Goal: Task Accomplishment & Management: Complete application form

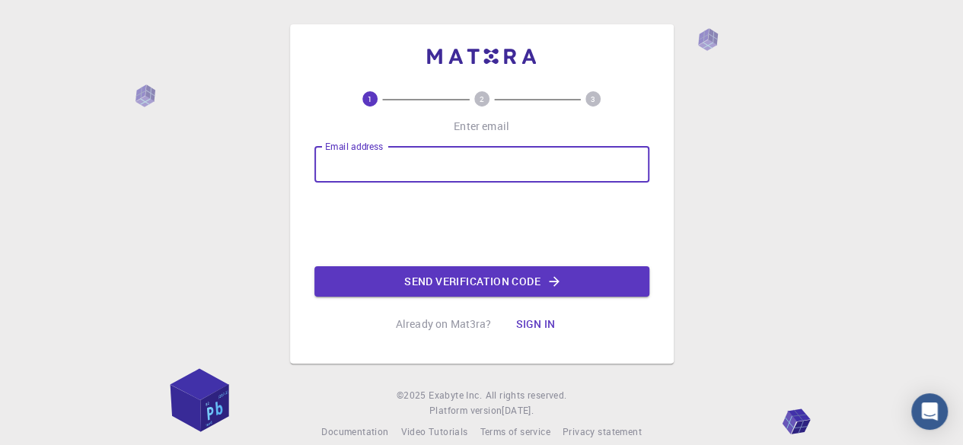
click at [484, 169] on input "Email address" at bounding box center [481, 164] width 335 height 37
type input "atyagi_phd23@thapar.edu"
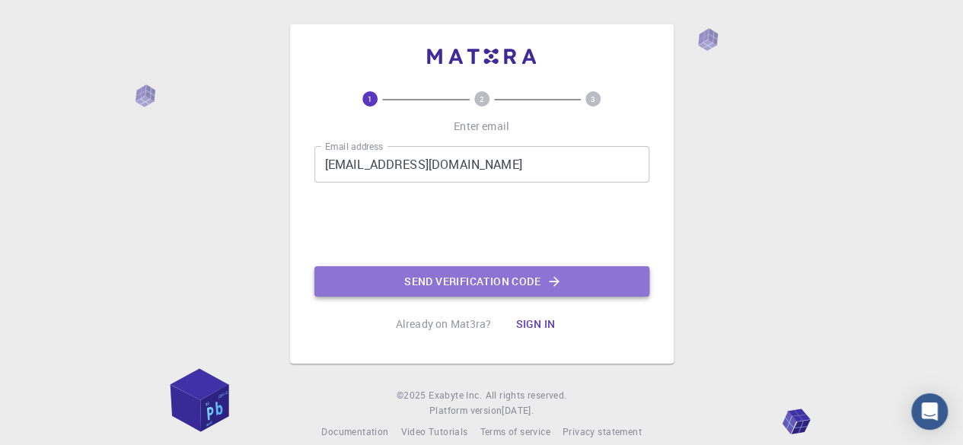
click at [447, 273] on button "Send verification code" at bounding box center [481, 282] width 335 height 30
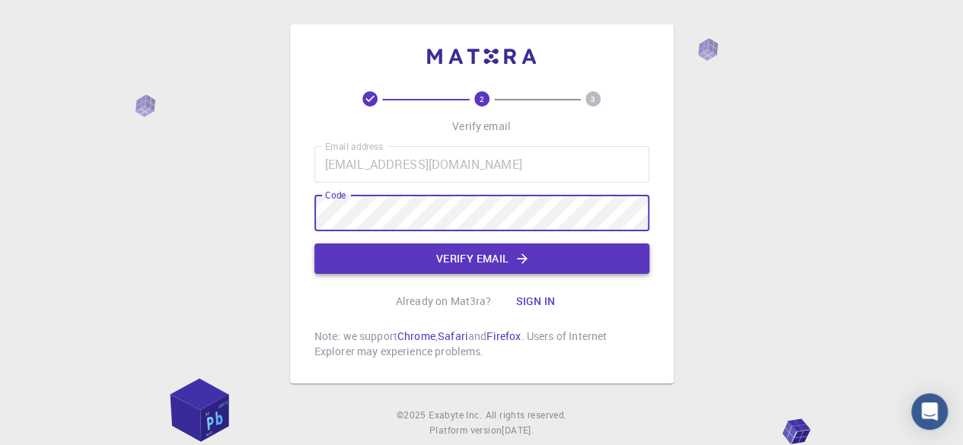
click at [474, 252] on button "Verify email" at bounding box center [481, 259] width 335 height 30
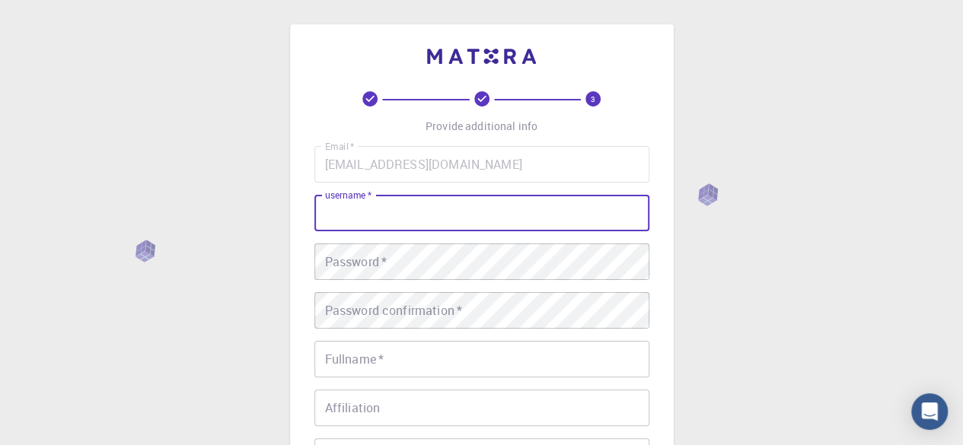
click at [471, 224] on input "username   *" at bounding box center [481, 213] width 335 height 37
type input "anshu25"
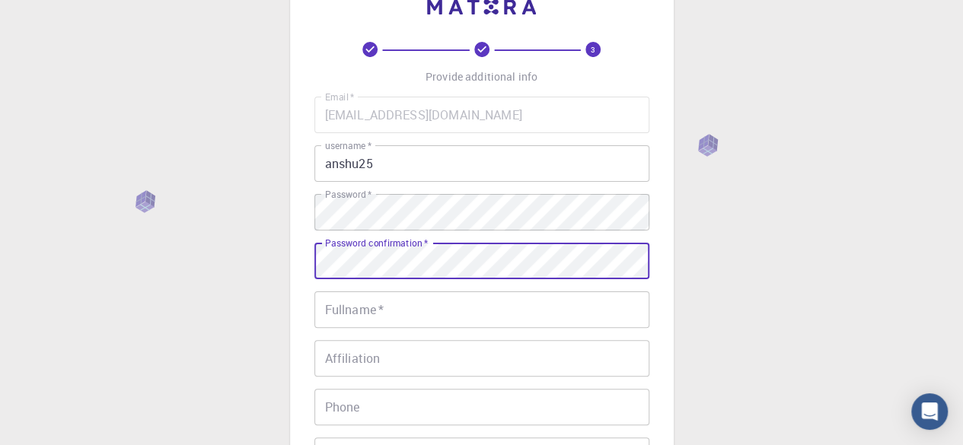
scroll to position [59, 0]
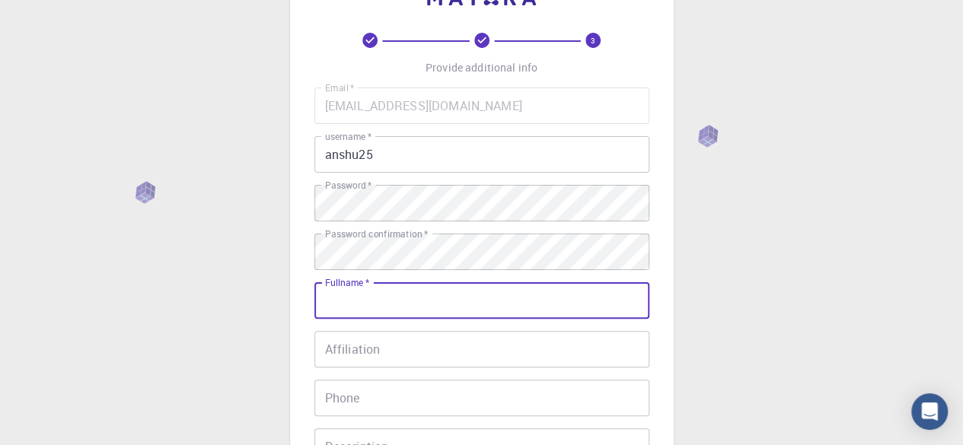
drag, startPoint x: 497, startPoint y: 333, endPoint x: 406, endPoint y: 316, distance: 92.9
click at [406, 316] on input "Fullname   *" at bounding box center [481, 301] width 335 height 37
type input "[PERSON_NAME]"
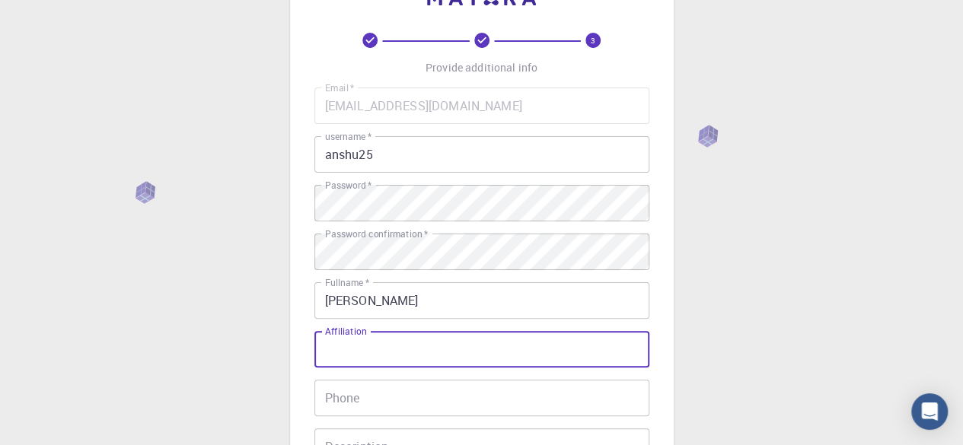
click at [372, 350] on input "Affiliation" at bounding box center [481, 349] width 335 height 37
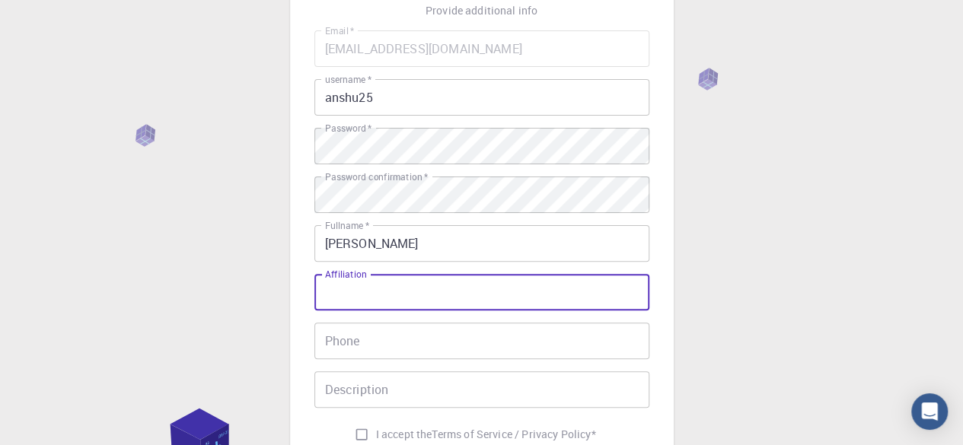
scroll to position [177, 0]
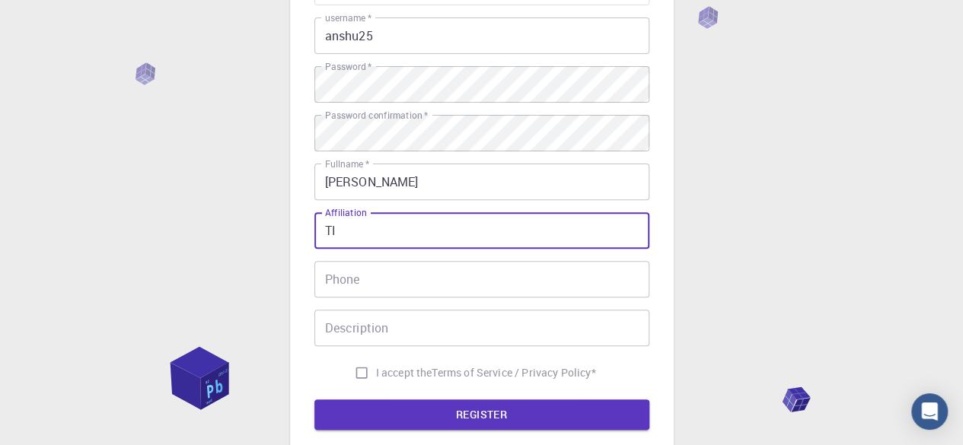
type input "T"
type input "Thapar Institute of Engineeirng and Technology"
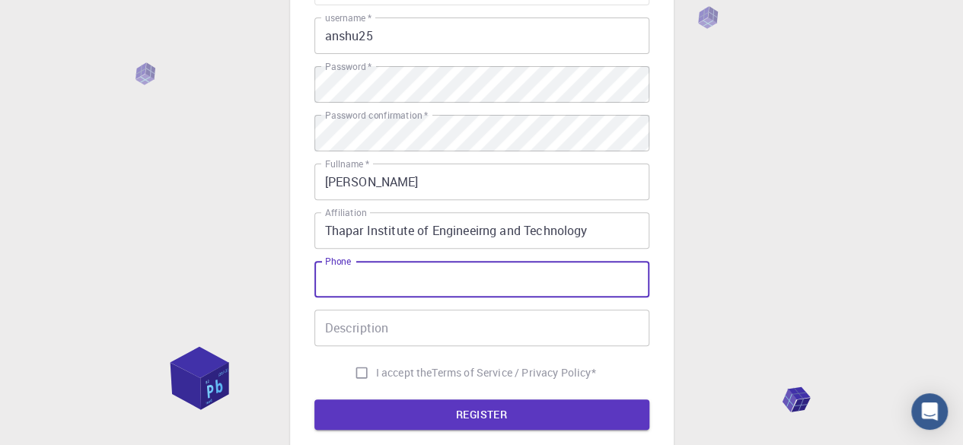
click at [398, 266] on input "Phone" at bounding box center [481, 279] width 335 height 37
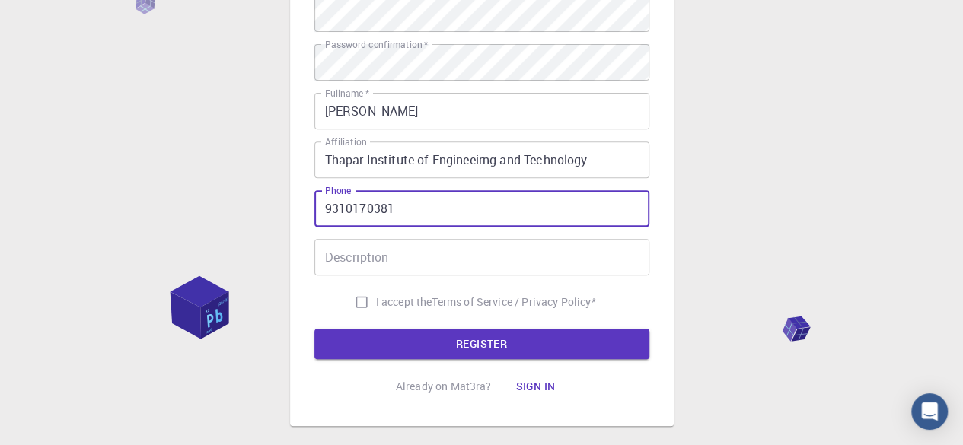
type input "9310170381"
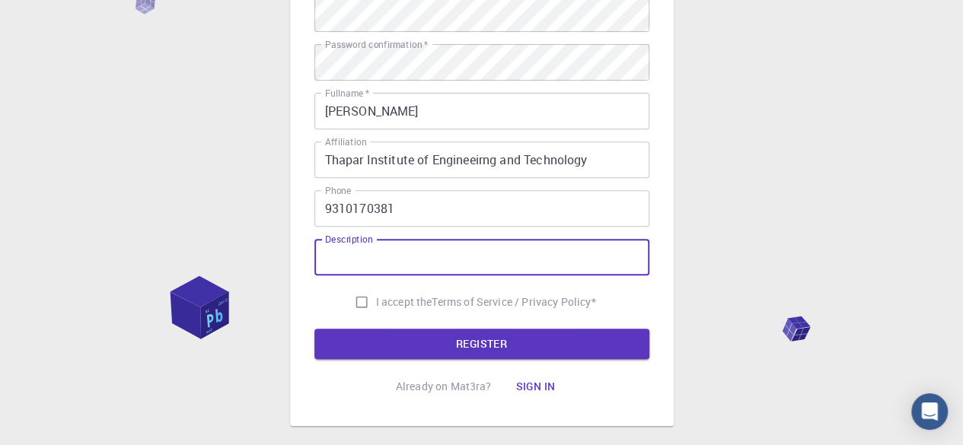
click at [387, 262] on input "Description" at bounding box center [481, 257] width 335 height 37
click at [355, 298] on input "I accept the Terms of Service / Privacy Policy *" at bounding box center [361, 302] width 29 height 29
checkbox input "true"
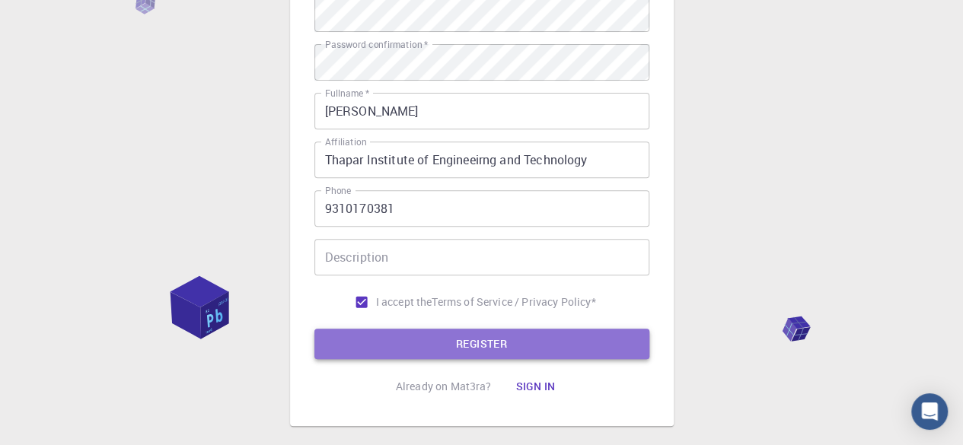
click at [410, 356] on button "REGISTER" at bounding box center [481, 344] width 335 height 30
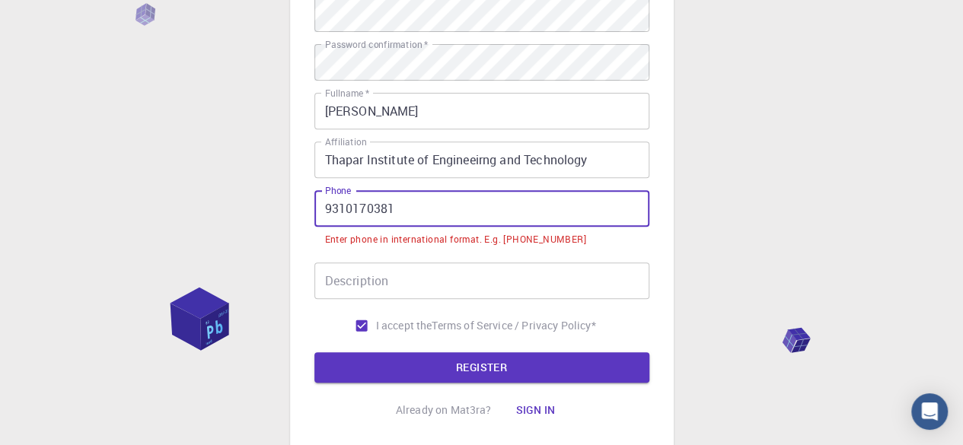
click at [327, 216] on input "9310170381" at bounding box center [481, 208] width 335 height 37
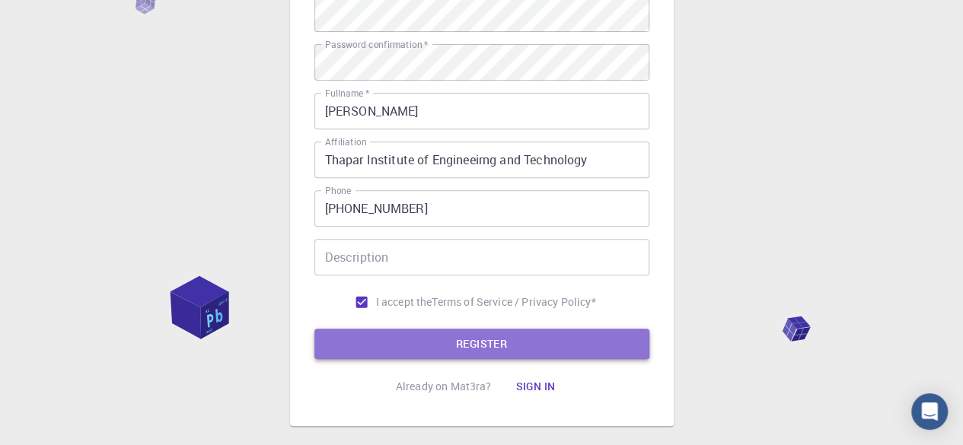
click at [449, 334] on button "REGISTER" at bounding box center [481, 344] width 335 height 30
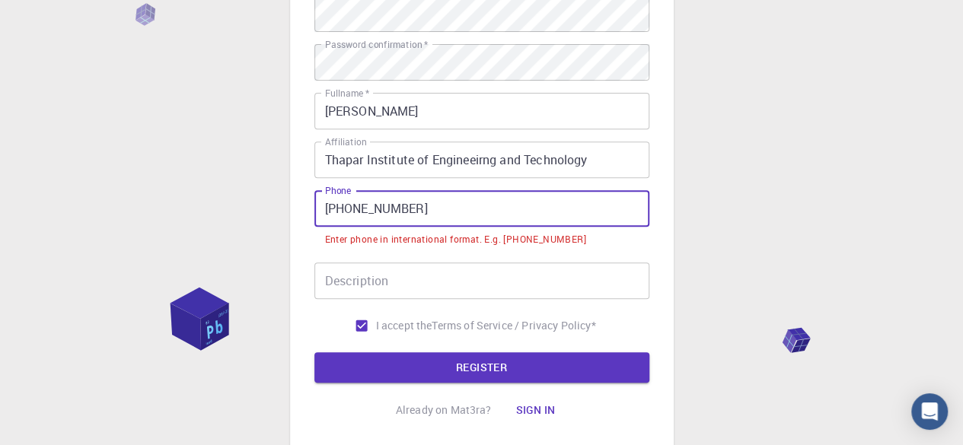
click at [350, 206] on input "+91-9310170381" at bounding box center [481, 208] width 335 height 37
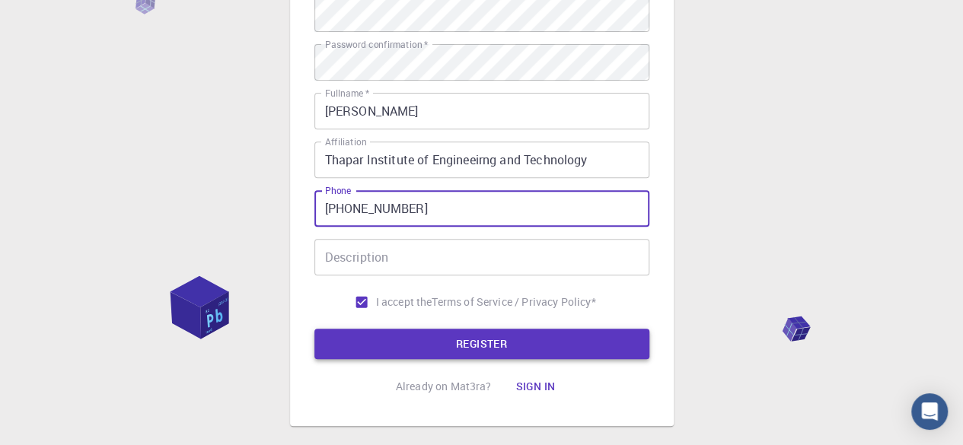
type input "+919310170381"
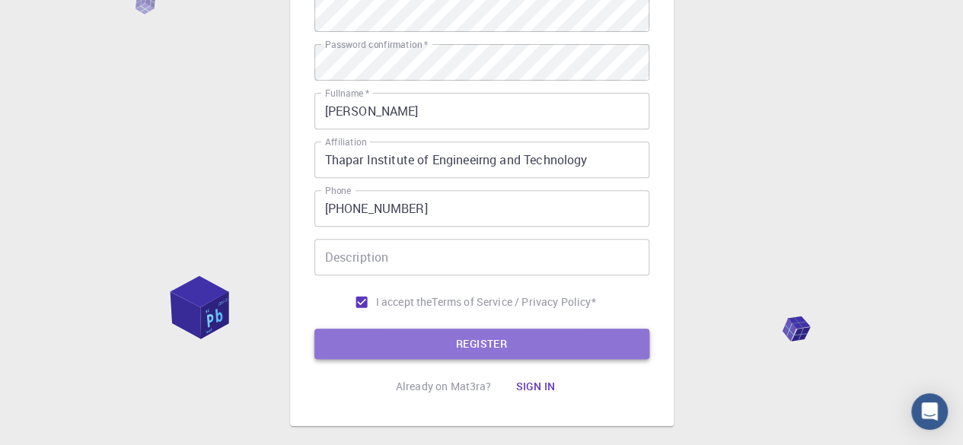
click at [466, 343] on button "REGISTER" at bounding box center [481, 344] width 335 height 30
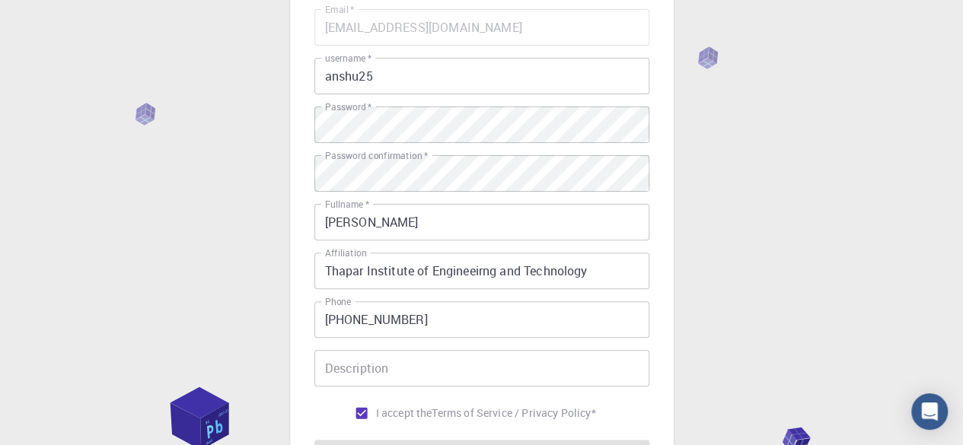
scroll to position [144, 0]
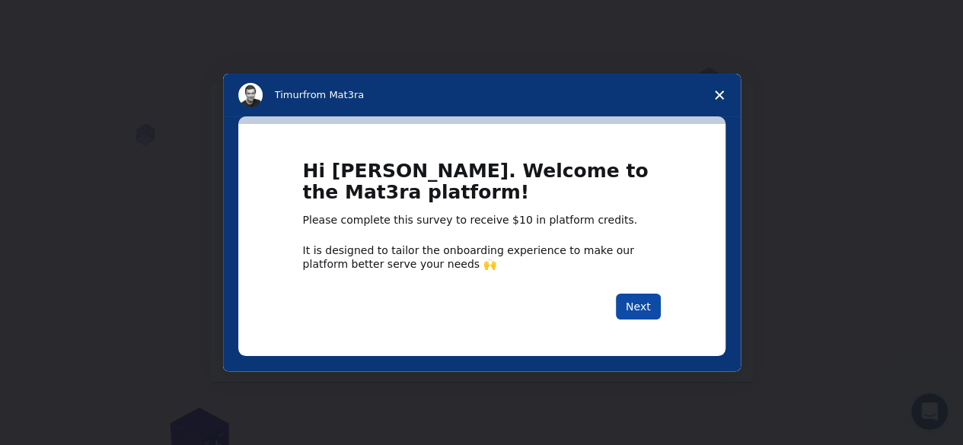
click at [632, 310] on button "Next" at bounding box center [638, 307] width 45 height 26
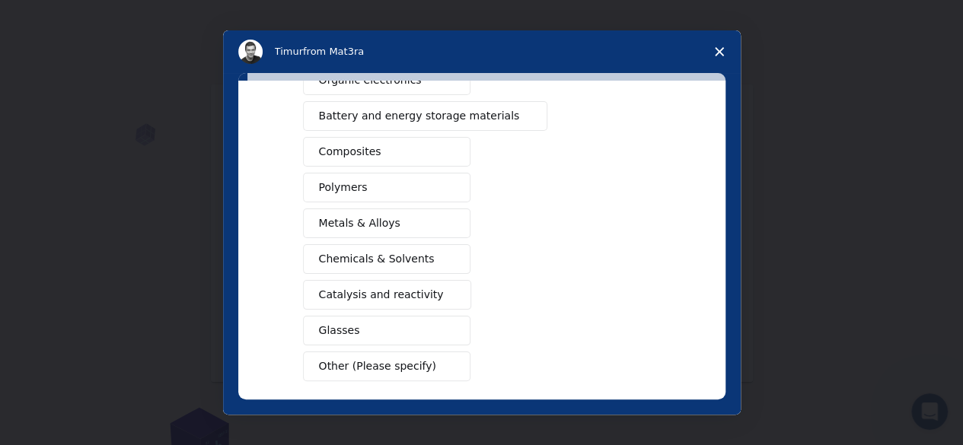
scroll to position [219, 0]
click at [407, 293] on span "Catalysis and reactivity" at bounding box center [381, 294] width 125 height 16
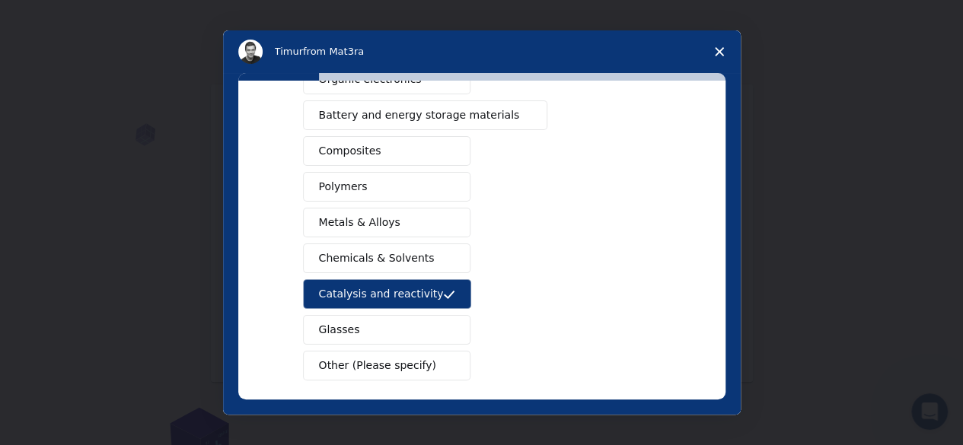
click at [346, 208] on button "Metals & Alloys" at bounding box center [387, 223] width 168 height 30
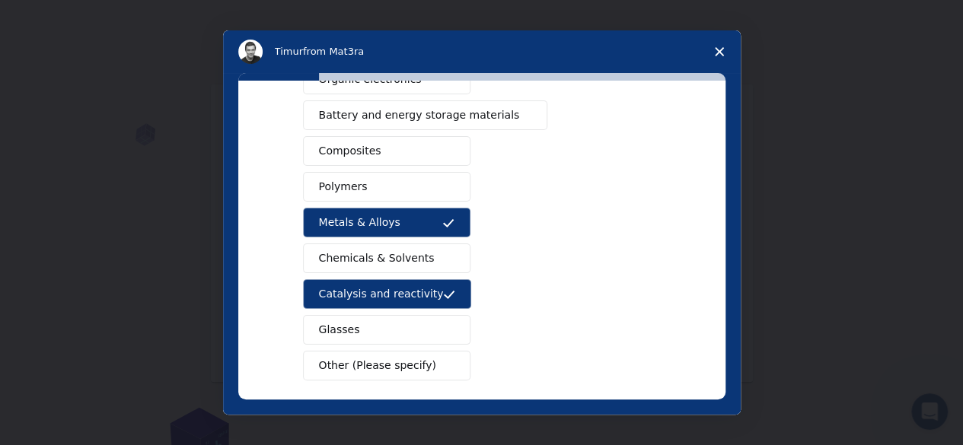
click at [346, 190] on span "Polymers" at bounding box center [343, 187] width 49 height 16
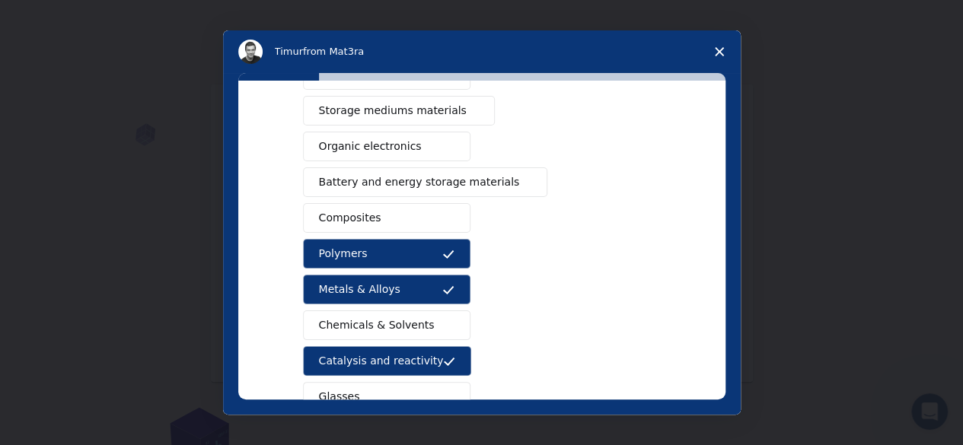
scroll to position [283, 0]
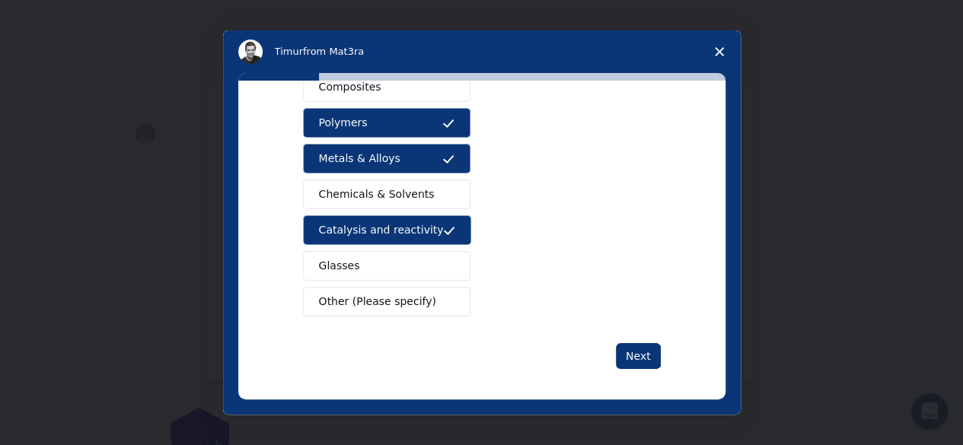
click at [632, 336] on div "What type(s) of materials are you interested in? Semiconductors Solar energy ma…" at bounding box center [482, 101] width 358 height 535
click at [634, 350] on button "Next" at bounding box center [638, 356] width 45 height 26
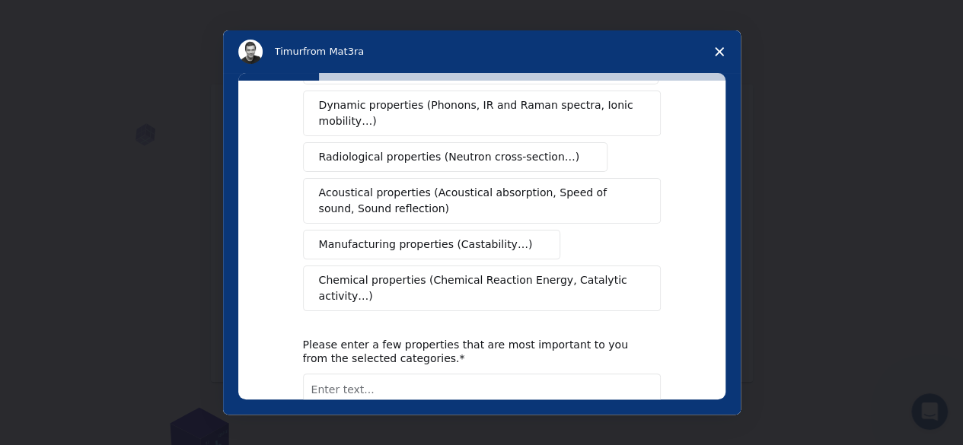
scroll to position [286, 0]
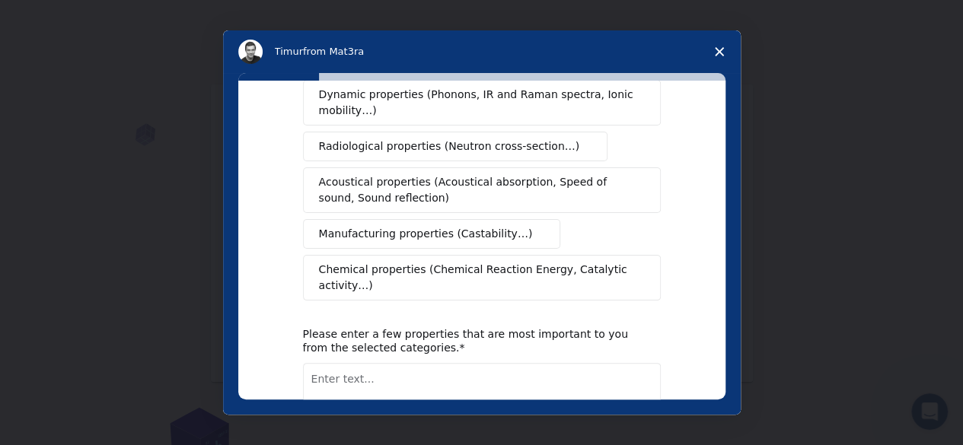
click at [390, 262] on span "Chemical properties (Chemical Reaction Energy, Catalytic activity…)" at bounding box center [476, 278] width 315 height 32
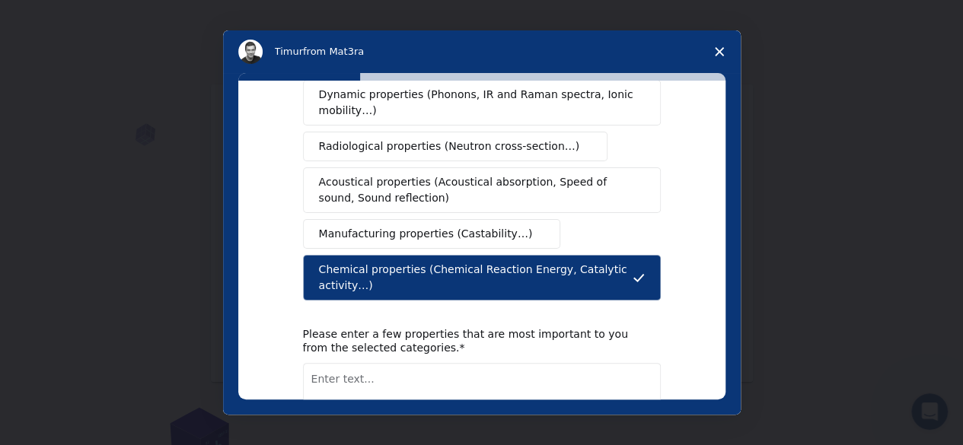
click at [378, 226] on span "Manufacturing properties (Castability…)" at bounding box center [426, 234] width 214 height 16
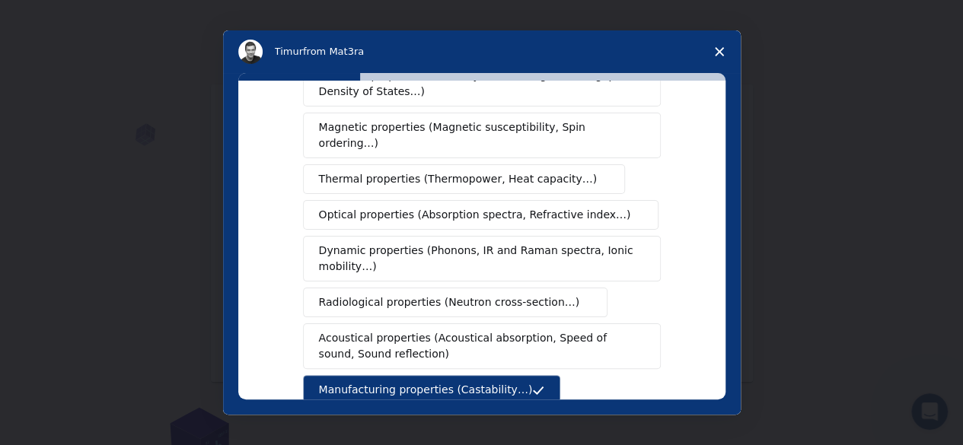
scroll to position [129, 0]
click at [375, 208] on span "Optical properties (Absorption spectra, Refractive index…)" at bounding box center [475, 216] width 312 height 16
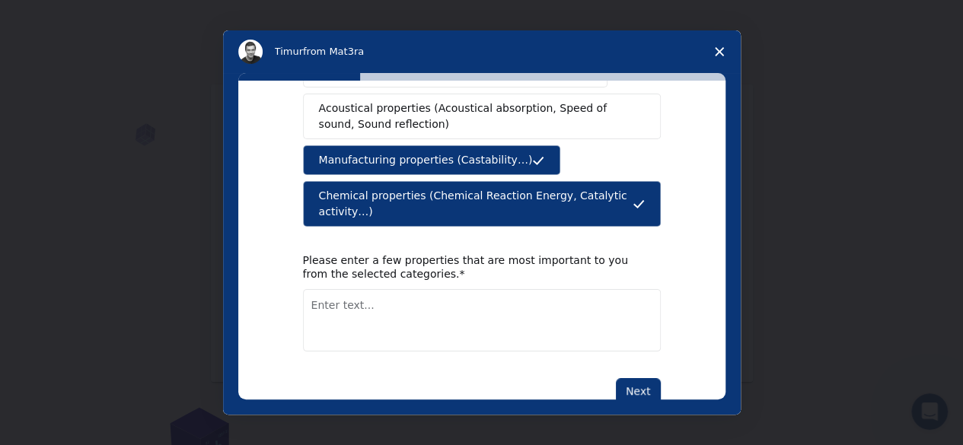
scroll to position [362, 0]
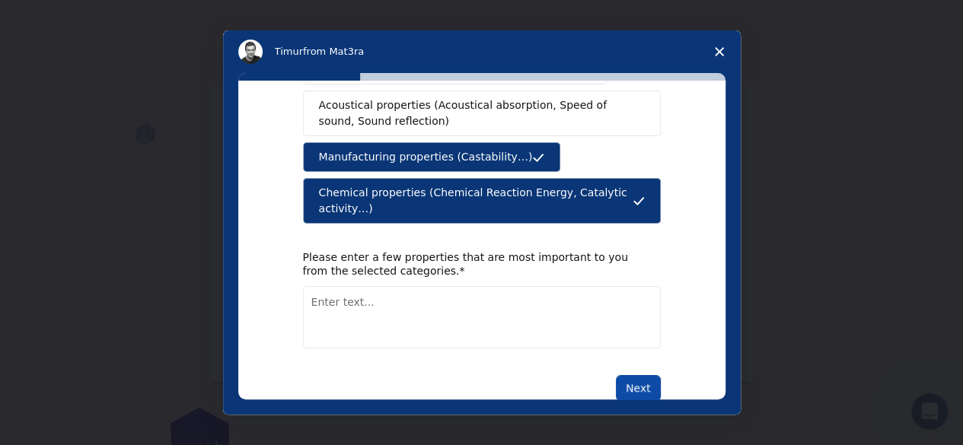
click at [624, 375] on button "Next" at bounding box center [638, 388] width 45 height 26
click at [345, 286] on textarea "Enter text..." at bounding box center [482, 317] width 358 height 62
type textarea "adsorption"
click at [637, 332] on div "What type(s) of properties are you interested in? Mechanical properties (Surfac…" at bounding box center [482, 78] width 358 height 647
click at [638, 375] on button "Next" at bounding box center [638, 388] width 45 height 26
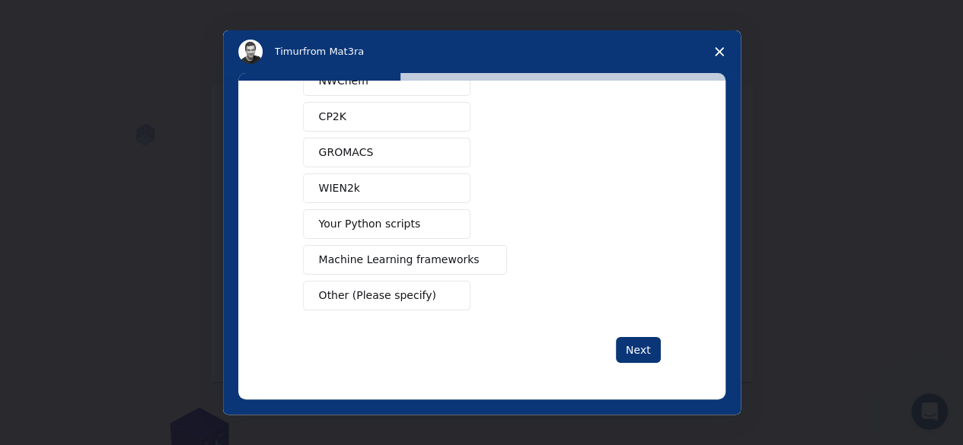
scroll to position [0, 0]
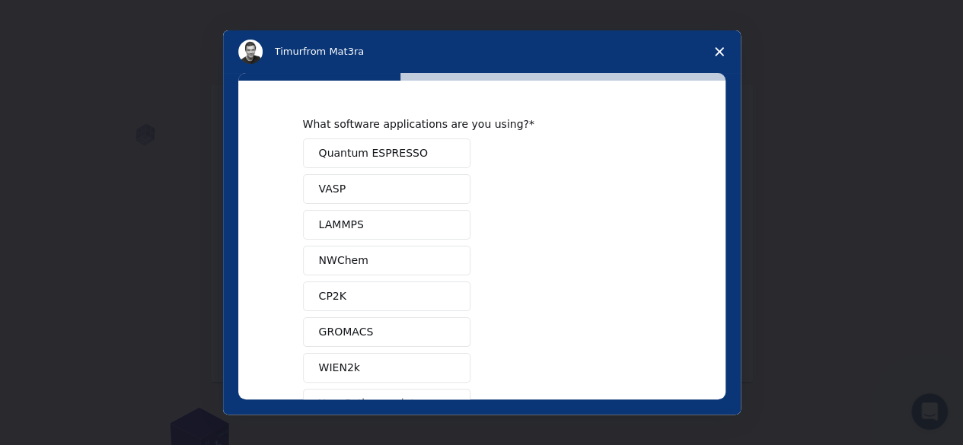
click at [361, 152] on span "Quantum ESPRESSO" at bounding box center [373, 153] width 109 height 16
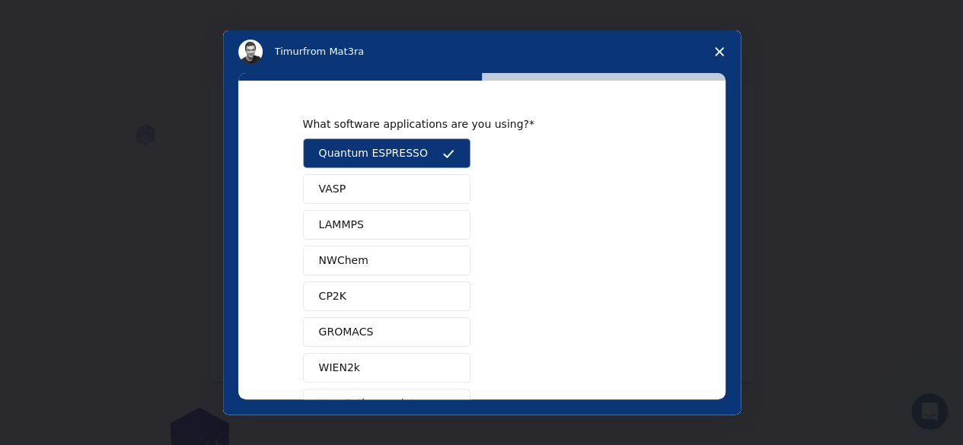
click at [326, 184] on span "VASP" at bounding box center [332, 189] width 27 height 16
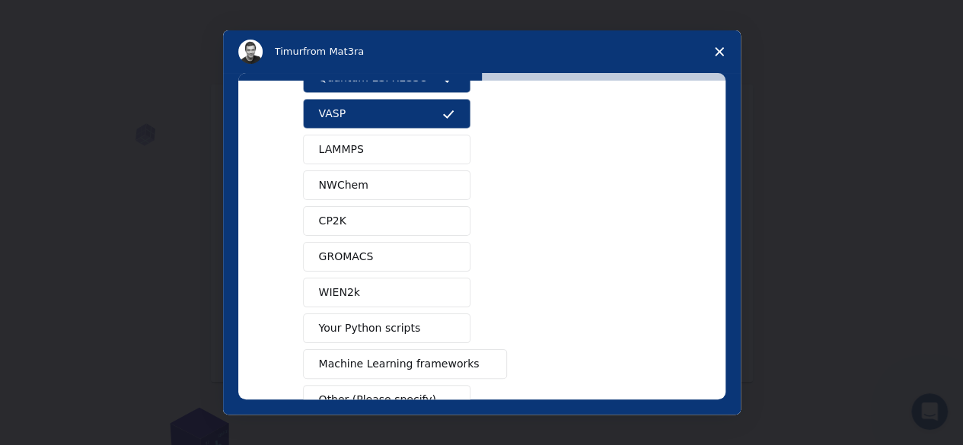
scroll to position [59, 0]
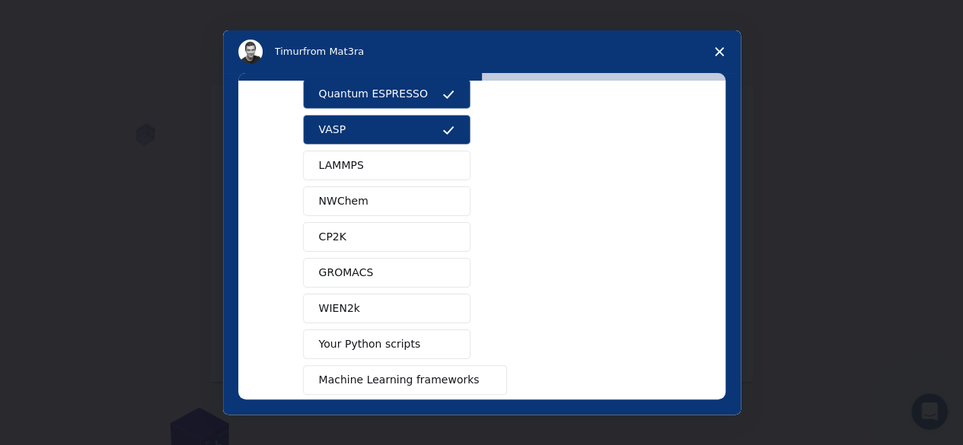
click at [337, 188] on button "NWChem" at bounding box center [387, 202] width 168 height 30
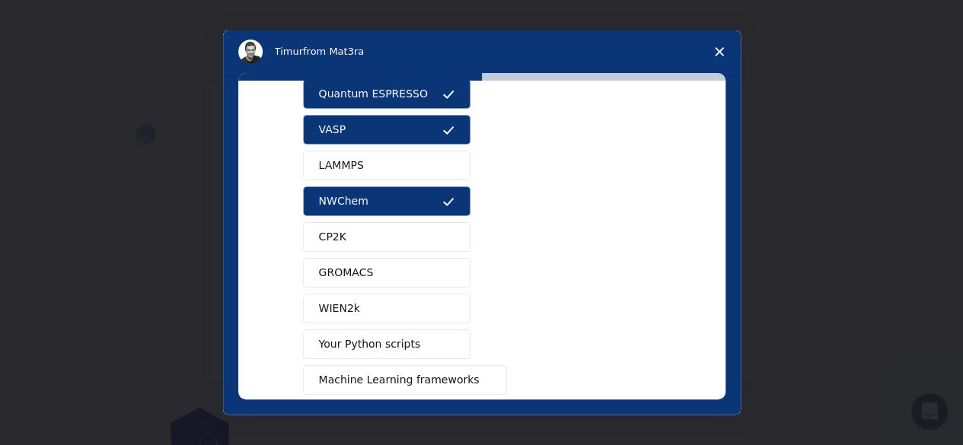
scroll to position [174, 0]
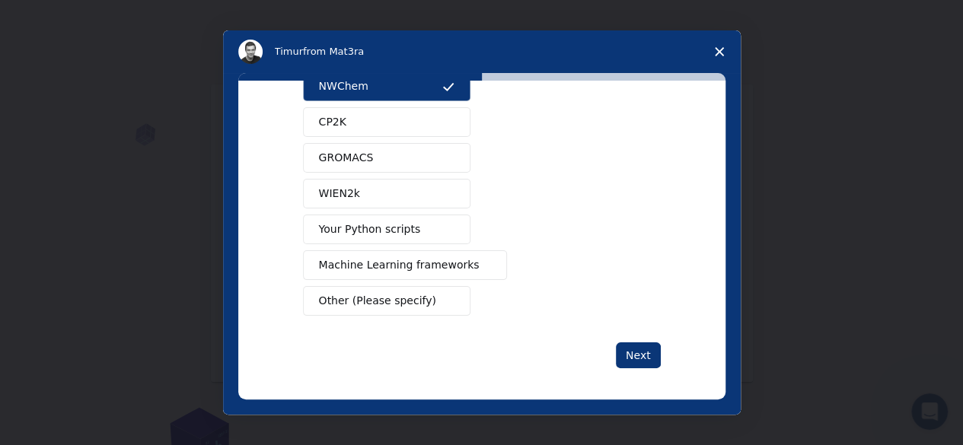
click at [330, 155] on span "GROMACS" at bounding box center [346, 158] width 55 height 16
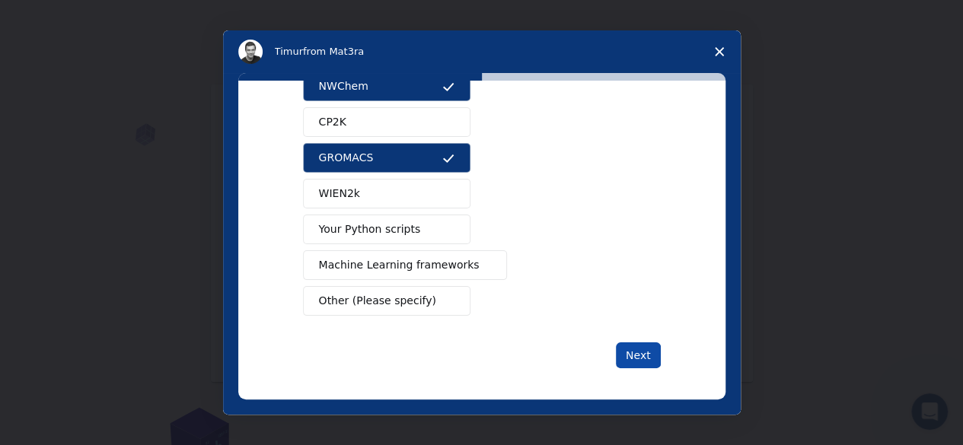
click at [638, 354] on button "Next" at bounding box center [638, 356] width 45 height 26
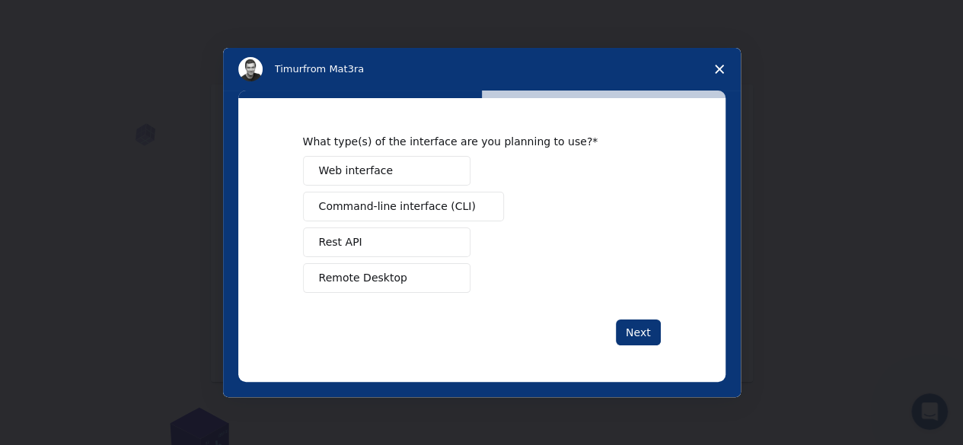
click at [363, 171] on span "Web interface" at bounding box center [356, 171] width 74 height 16
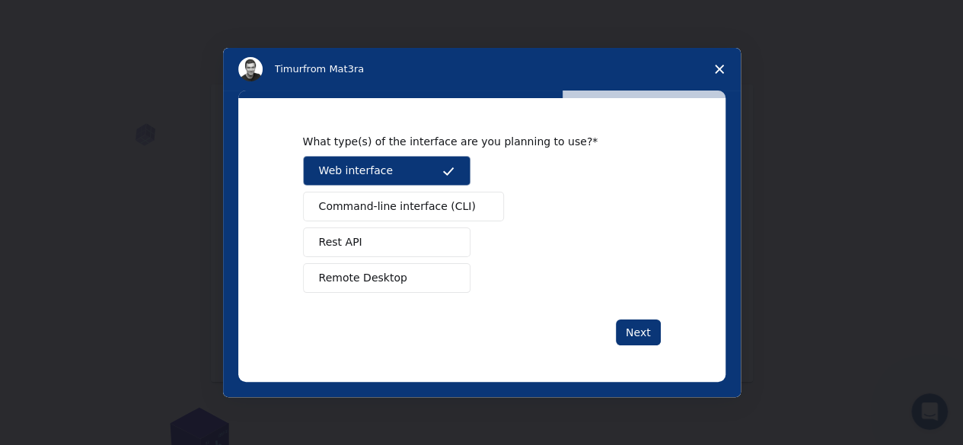
click at [335, 272] on span "Remote Desktop" at bounding box center [363, 278] width 88 height 16
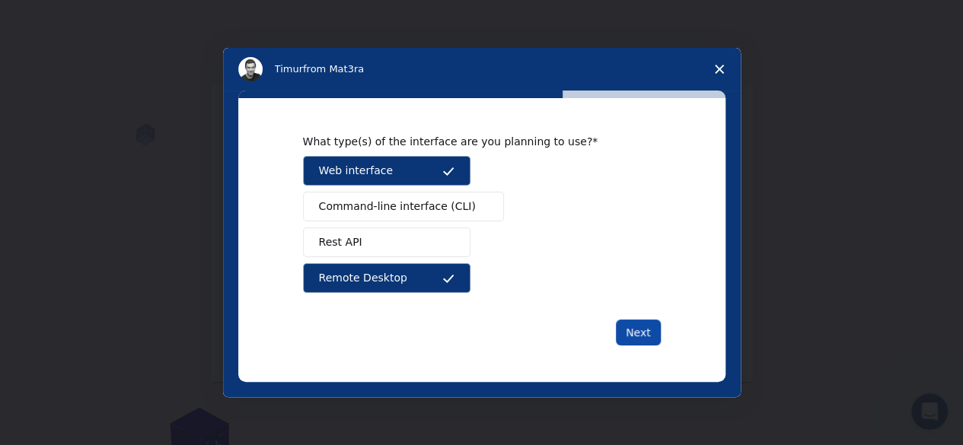
click at [656, 330] on button "Next" at bounding box center [638, 333] width 45 height 26
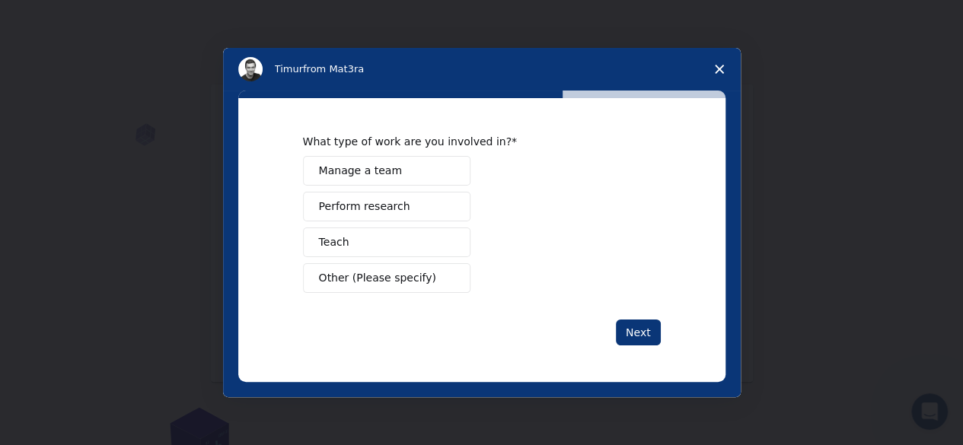
click at [361, 209] on span "Perform research" at bounding box center [364, 207] width 91 height 16
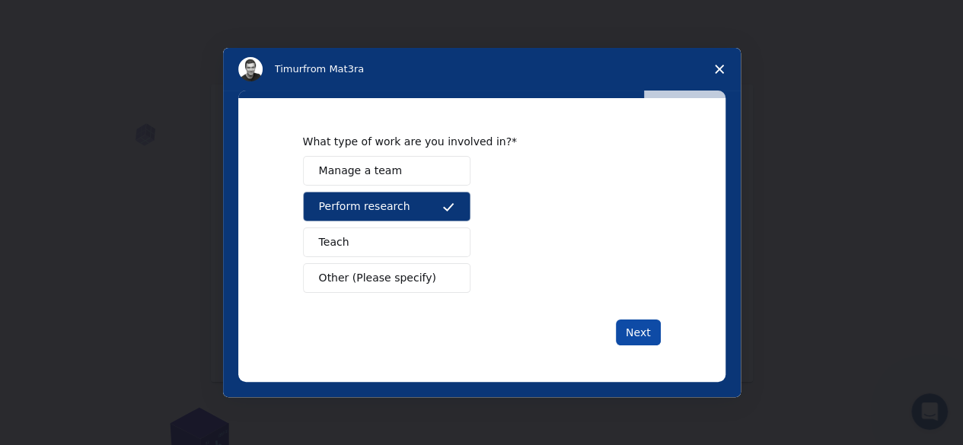
click at [639, 330] on button "Next" at bounding box center [638, 333] width 45 height 26
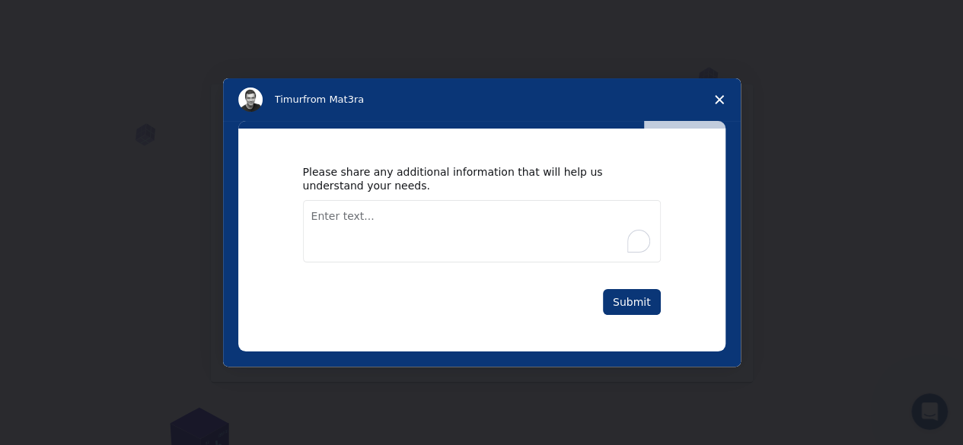
click at [347, 220] on textarea "To enrich screen reader interactions, please activate Accessibility in Grammarl…" at bounding box center [482, 231] width 358 height 62
click at [464, 211] on textarea "i want to study on adsorption" at bounding box center [482, 231] width 358 height 62
type textarea "i"
click at [471, 212] on textarea "i have work on metal organic framworks" at bounding box center [482, 231] width 358 height 62
click at [538, 216] on textarea "I have worked on metal-organic frameworks" at bounding box center [482, 231] width 358 height 62
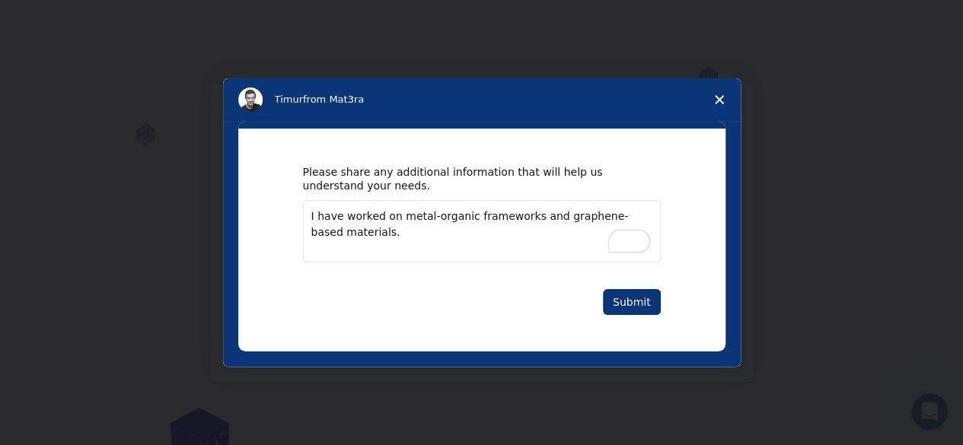
click at [390, 239] on textarea "I have worked on metal-organic frameworks and graphene-based materials." at bounding box center [482, 231] width 358 height 62
click at [562, 228] on textarea "I have worked on metal-organic frameworks and graphene-based materials, further…" at bounding box center [482, 231] width 358 height 62
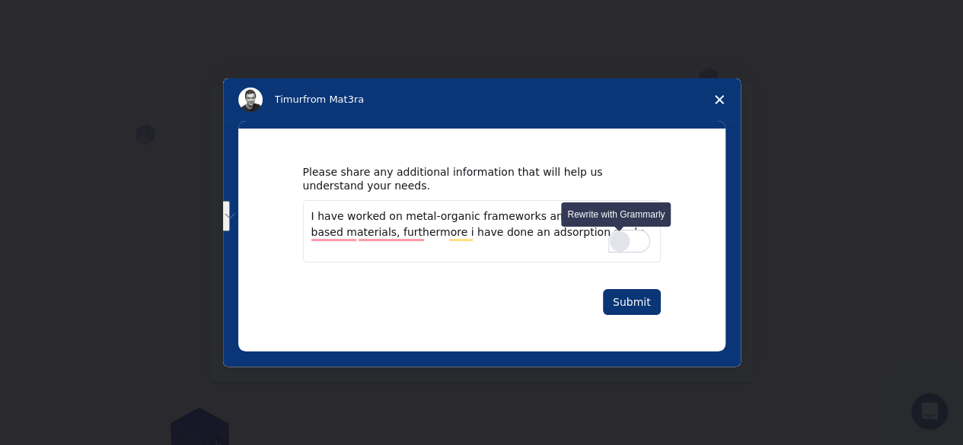
type textarea "I have worked on metal-organic frameworks and graphene-based materials, further…"
click at [624, 241] on div "Rewrite with Grammarly" at bounding box center [619, 242] width 17 height 18
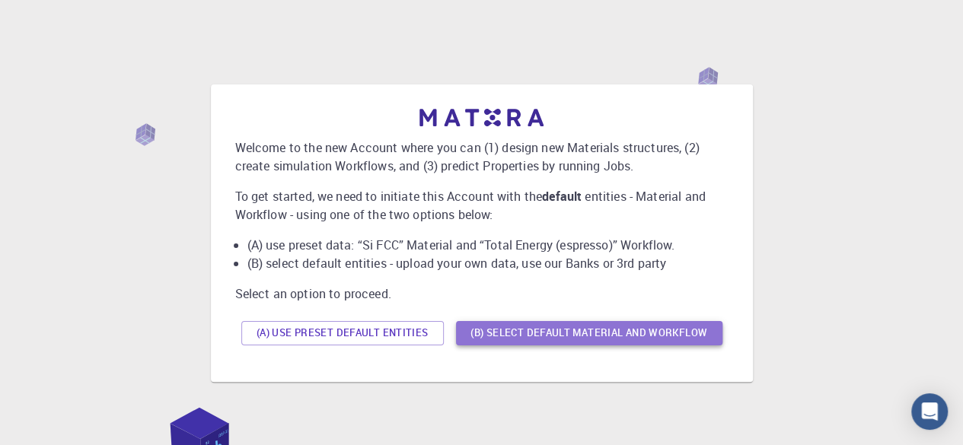
click at [570, 334] on button "(B) Select default material and workflow" at bounding box center [589, 333] width 267 height 24
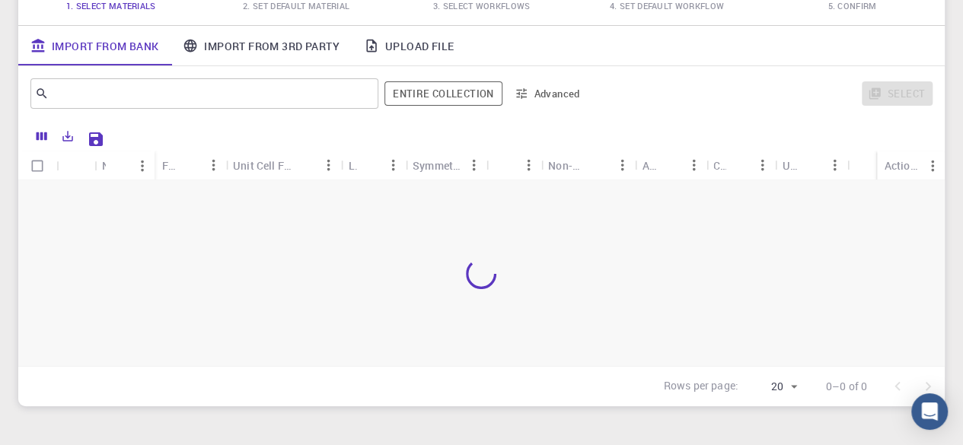
scroll to position [115, 0]
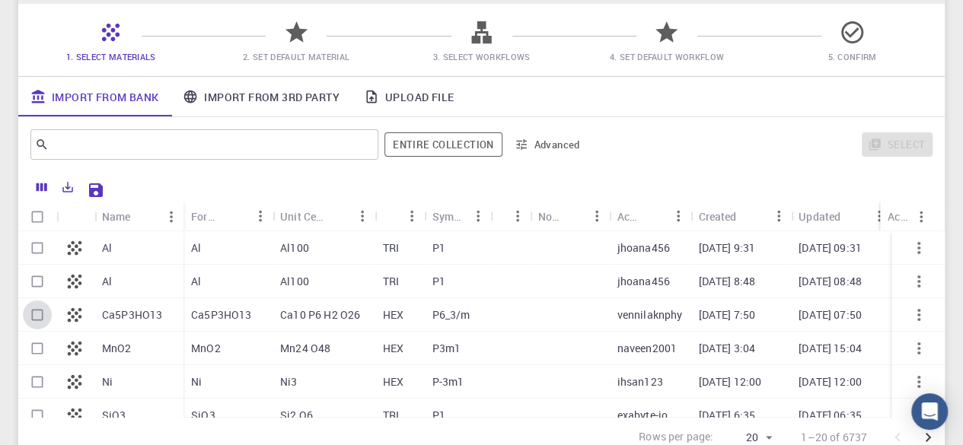
click at [40, 314] on input "Select row" at bounding box center [37, 315] width 29 height 29
checkbox input "true"
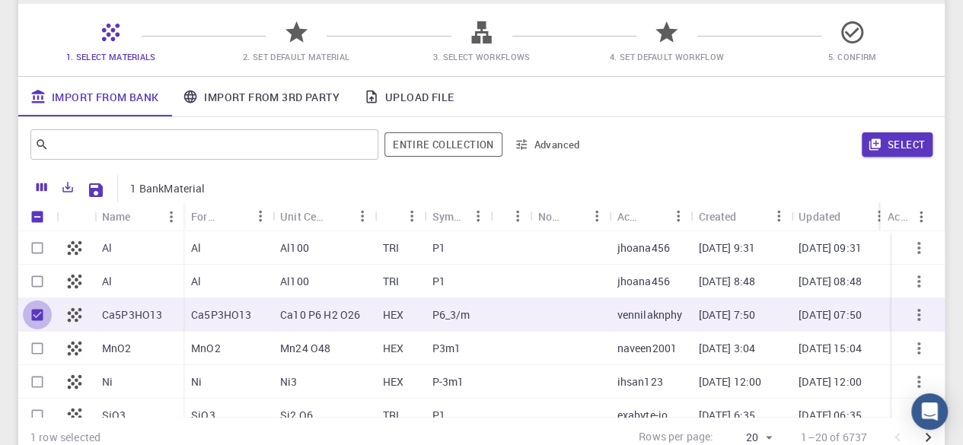
click at [38, 312] on input "Unselect row" at bounding box center [37, 315] width 29 height 29
checkbox input "false"
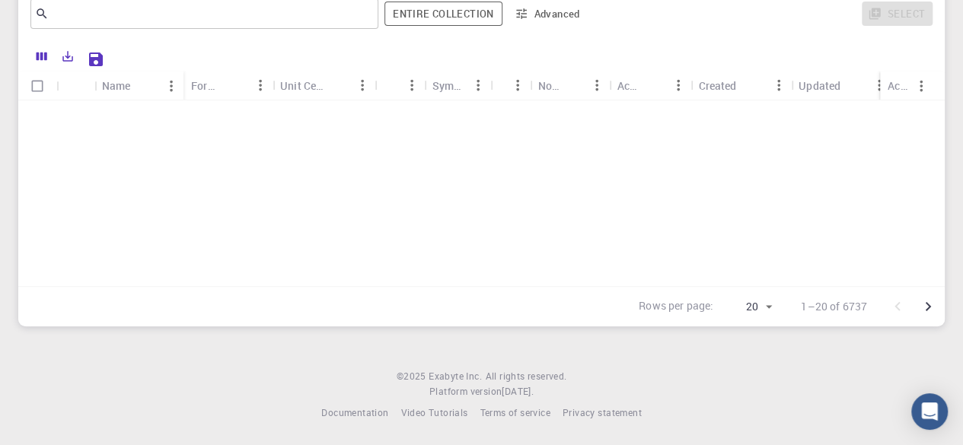
scroll to position [0, 0]
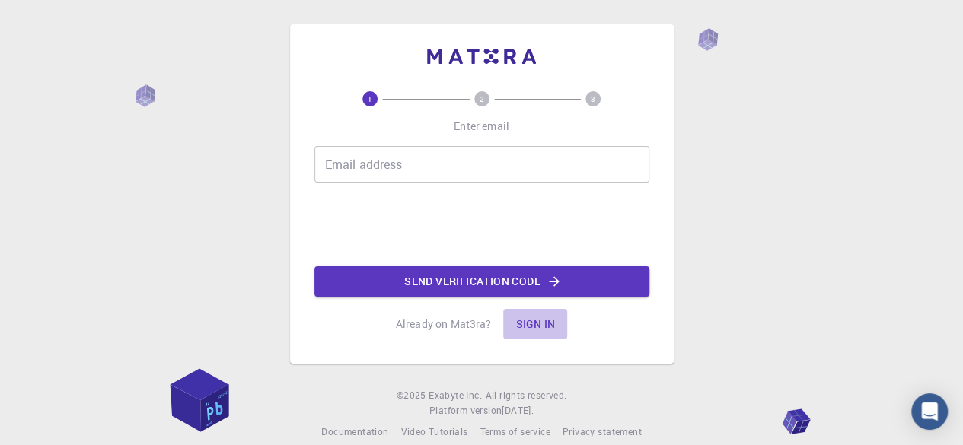
click at [542, 327] on button "Sign in" at bounding box center [535, 324] width 64 height 30
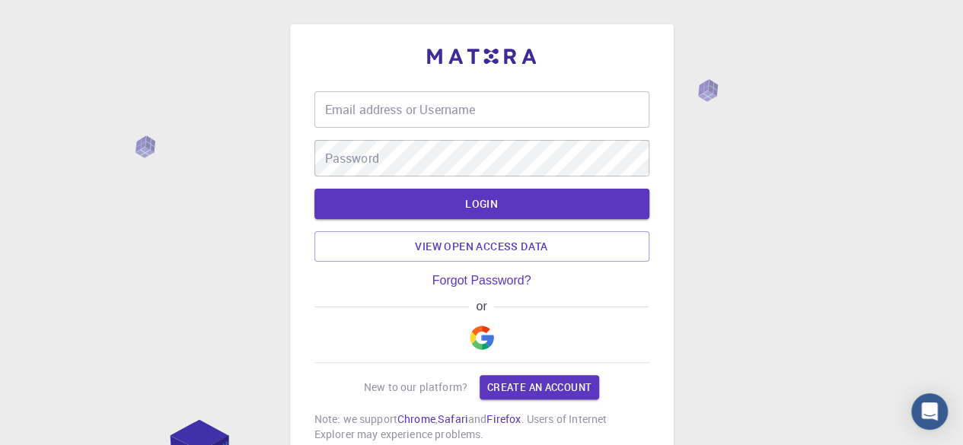
type input "atyagi_phd23@thapar.edu"
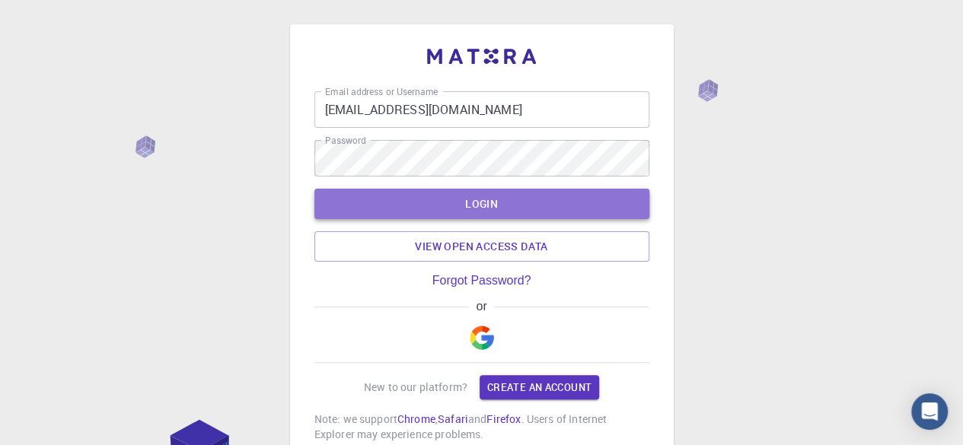
click at [473, 193] on button "LOGIN" at bounding box center [481, 204] width 335 height 30
